Goal: Task Accomplishment & Management: Use online tool/utility

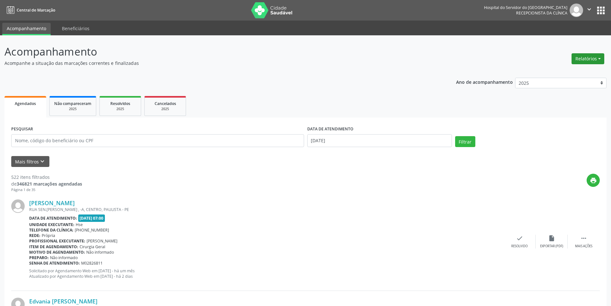
click at [594, 61] on button "Relatórios" at bounding box center [588, 58] width 33 height 11
click at [579, 73] on link "Agendamentos" at bounding box center [570, 72] width 69 height 9
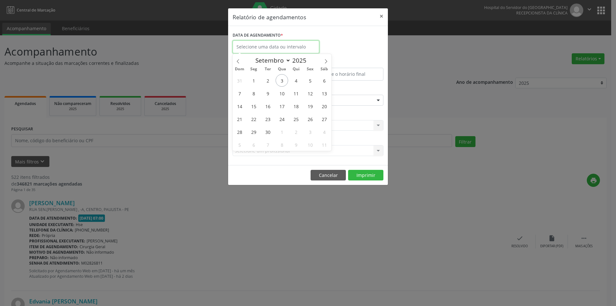
click at [263, 49] on input "text" at bounding box center [276, 46] width 87 height 13
click at [281, 83] on span "3" at bounding box center [282, 80] width 13 height 13
type input "[DATE]"
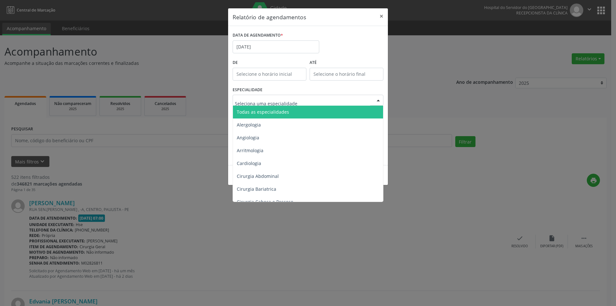
click at [276, 115] on span "Todas as especialidades" at bounding box center [308, 112] width 151 height 13
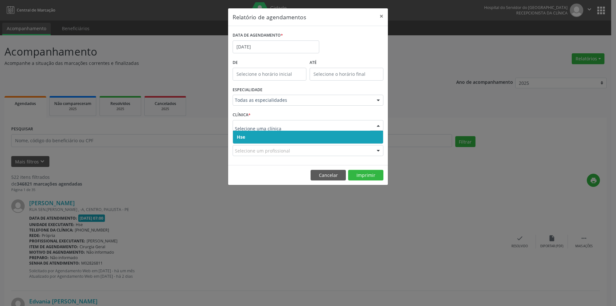
click at [260, 139] on span "Hse" at bounding box center [308, 137] width 150 height 13
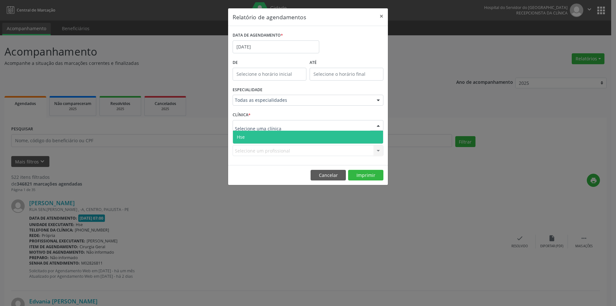
click at [253, 137] on span "Hse" at bounding box center [308, 137] width 150 height 13
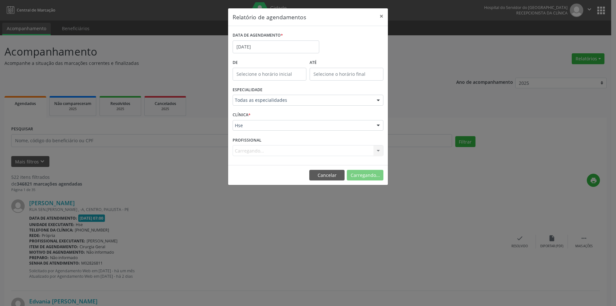
click at [256, 152] on div "Carregando... Nenhum resultado encontrado para: " " Não há nenhuma opção para s…" at bounding box center [308, 150] width 151 height 11
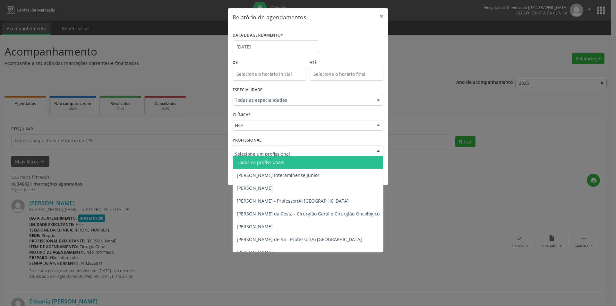
click at [258, 160] on span "Todos os profissionais" at bounding box center [261, 162] width 48 height 6
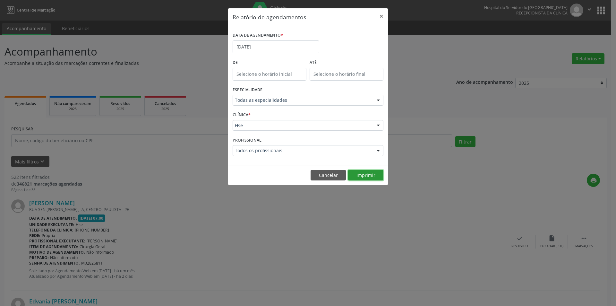
click at [364, 179] on button "Imprimir" at bounding box center [365, 175] width 35 height 11
